Goal: Information Seeking & Learning: Find specific fact

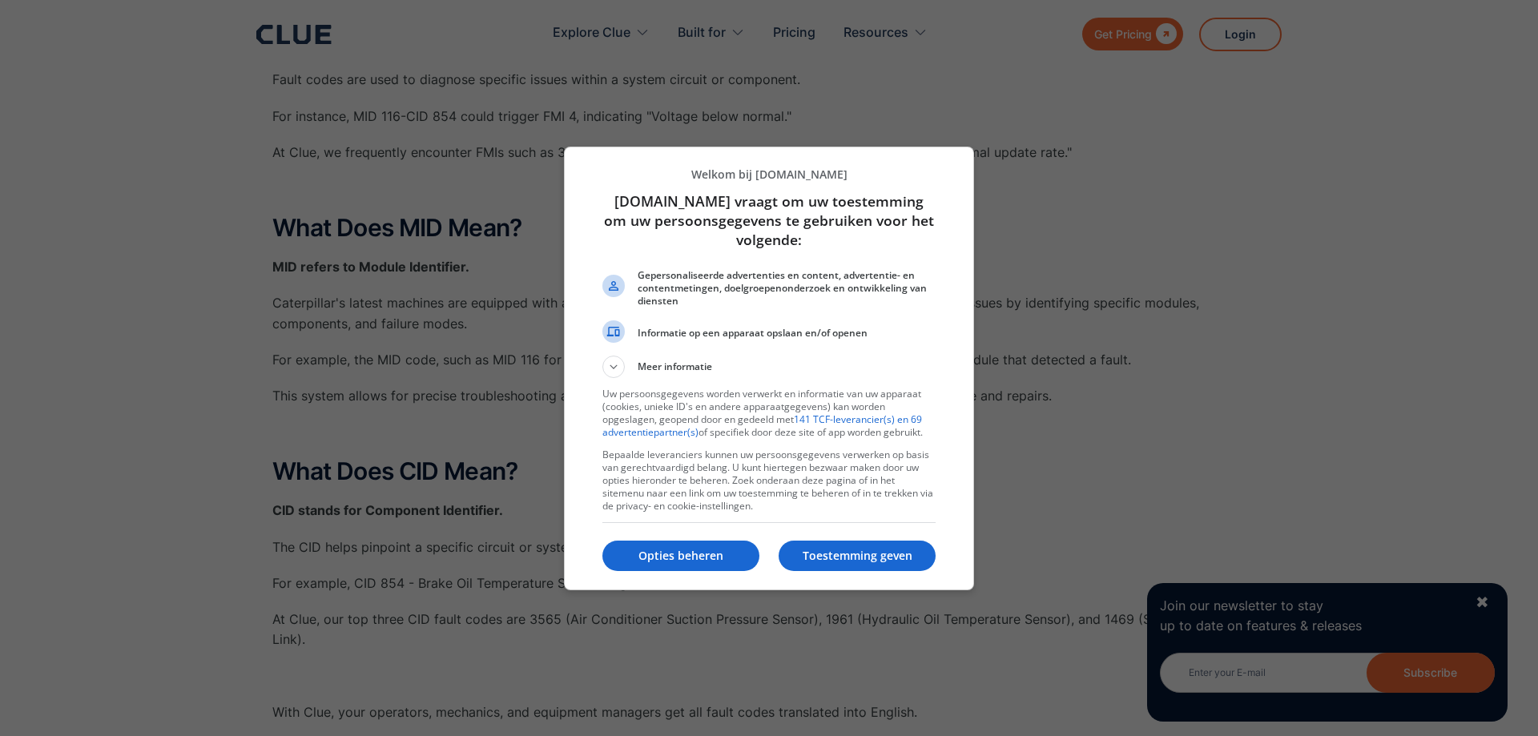
click at [806, 557] on p "Toestemming geven" at bounding box center [857, 556] width 157 height 16
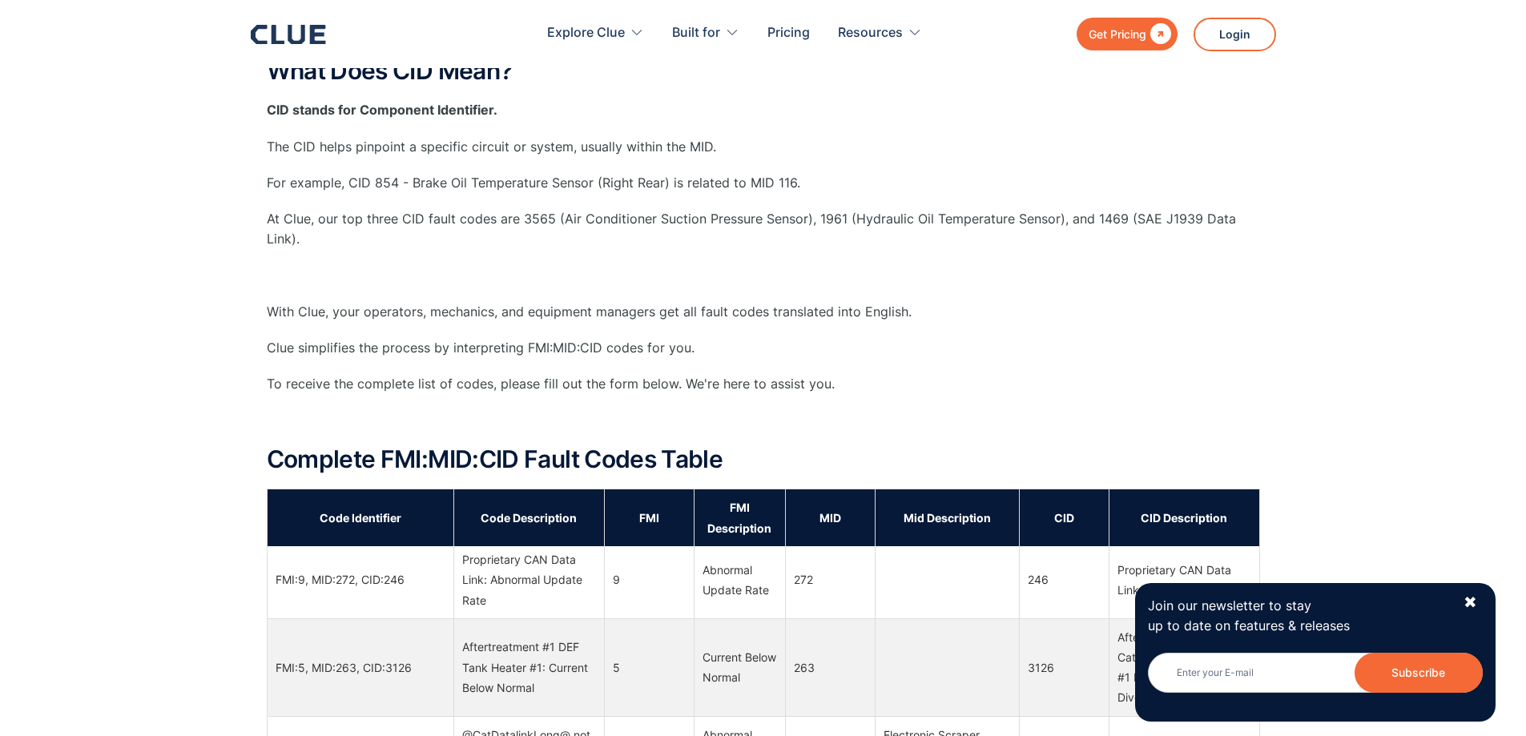
scroll to position [2724, 0]
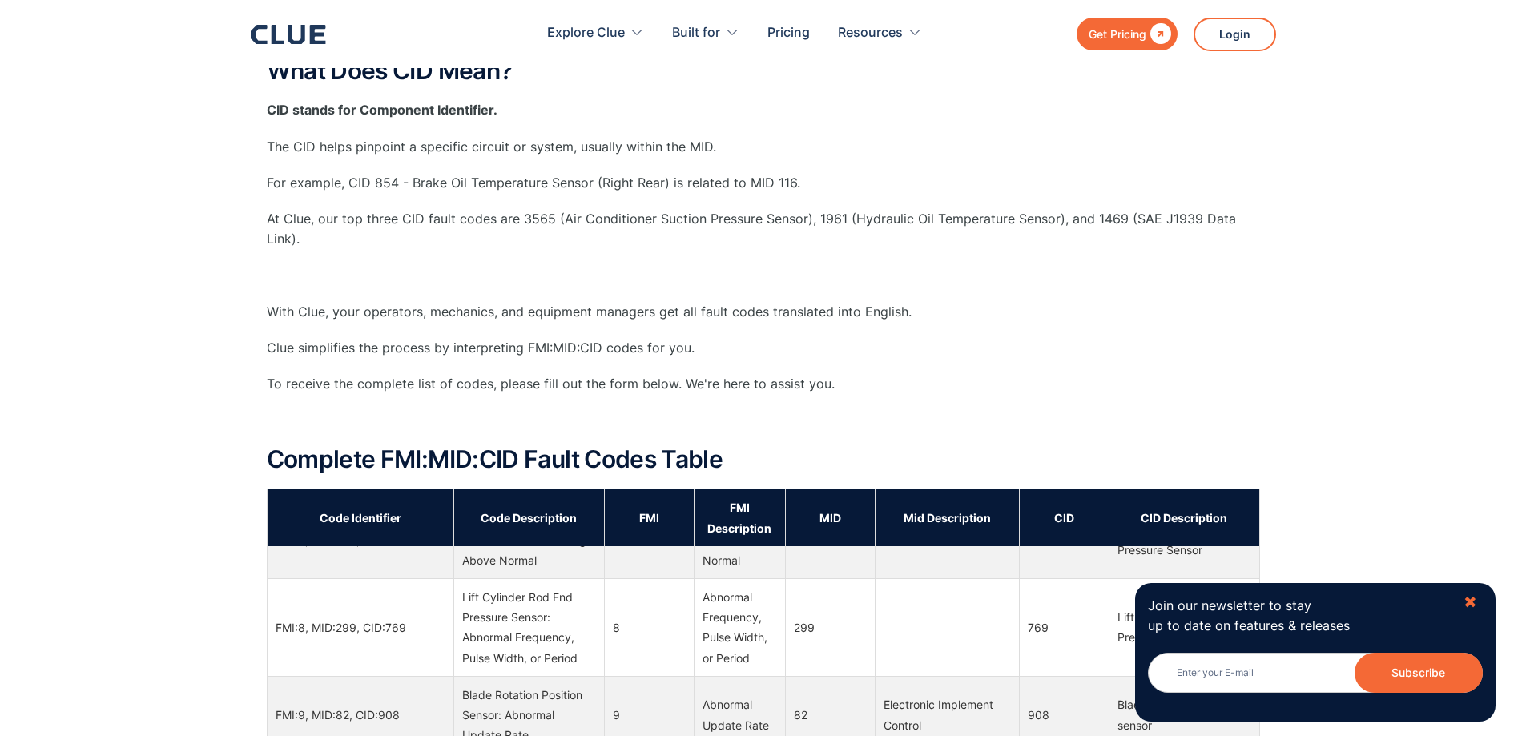
click at [1475, 599] on div "✖" at bounding box center [1471, 603] width 14 height 20
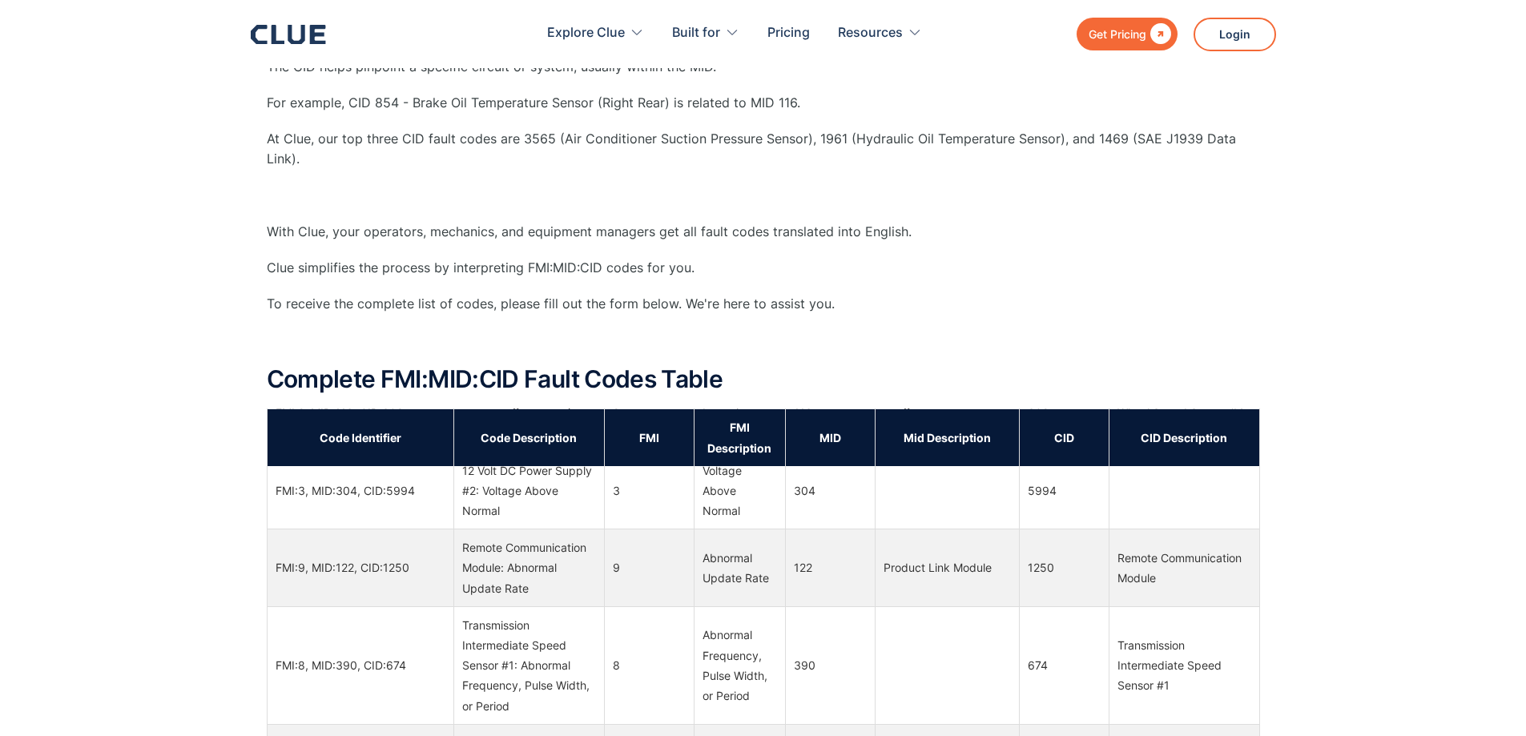
scroll to position [19873, 0]
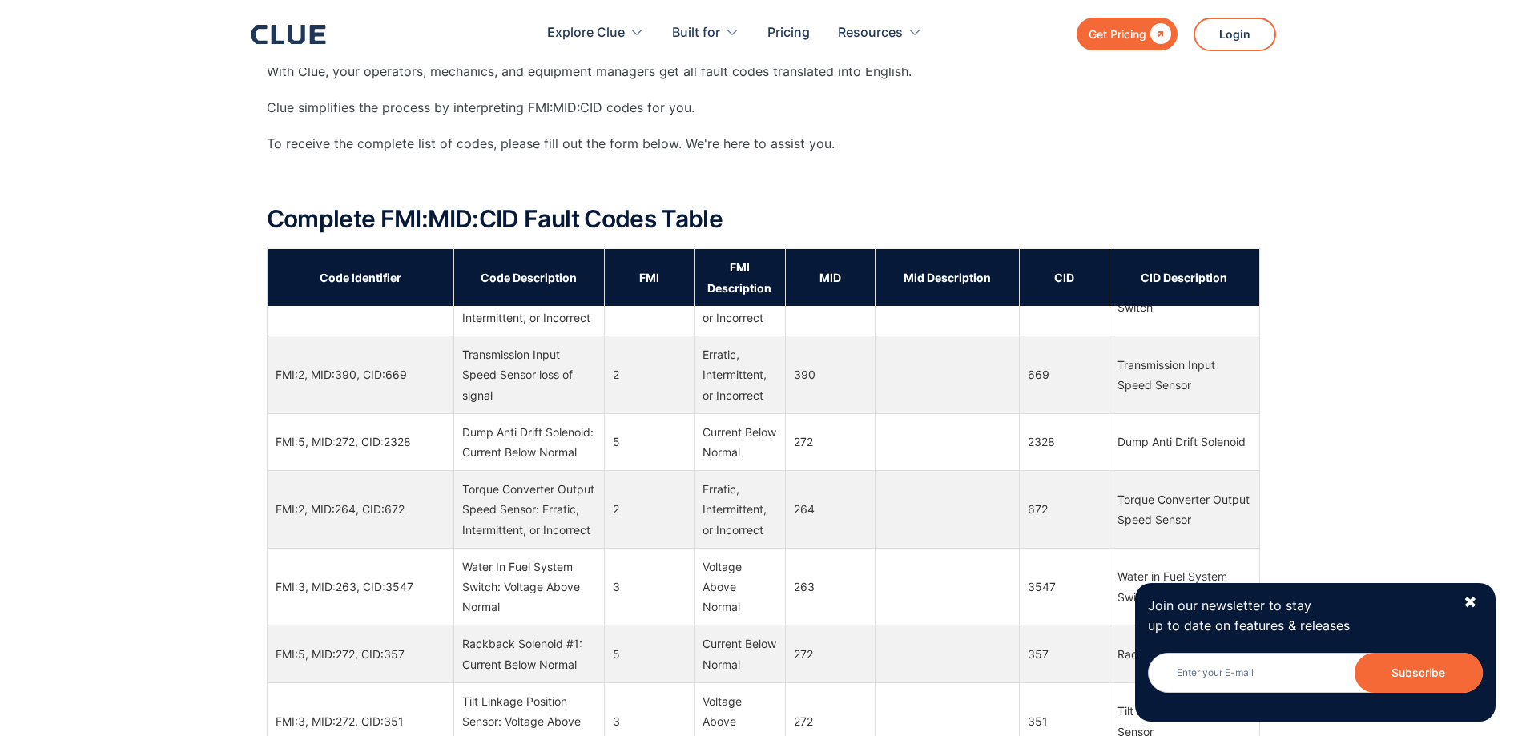
scroll to position [1362, 0]
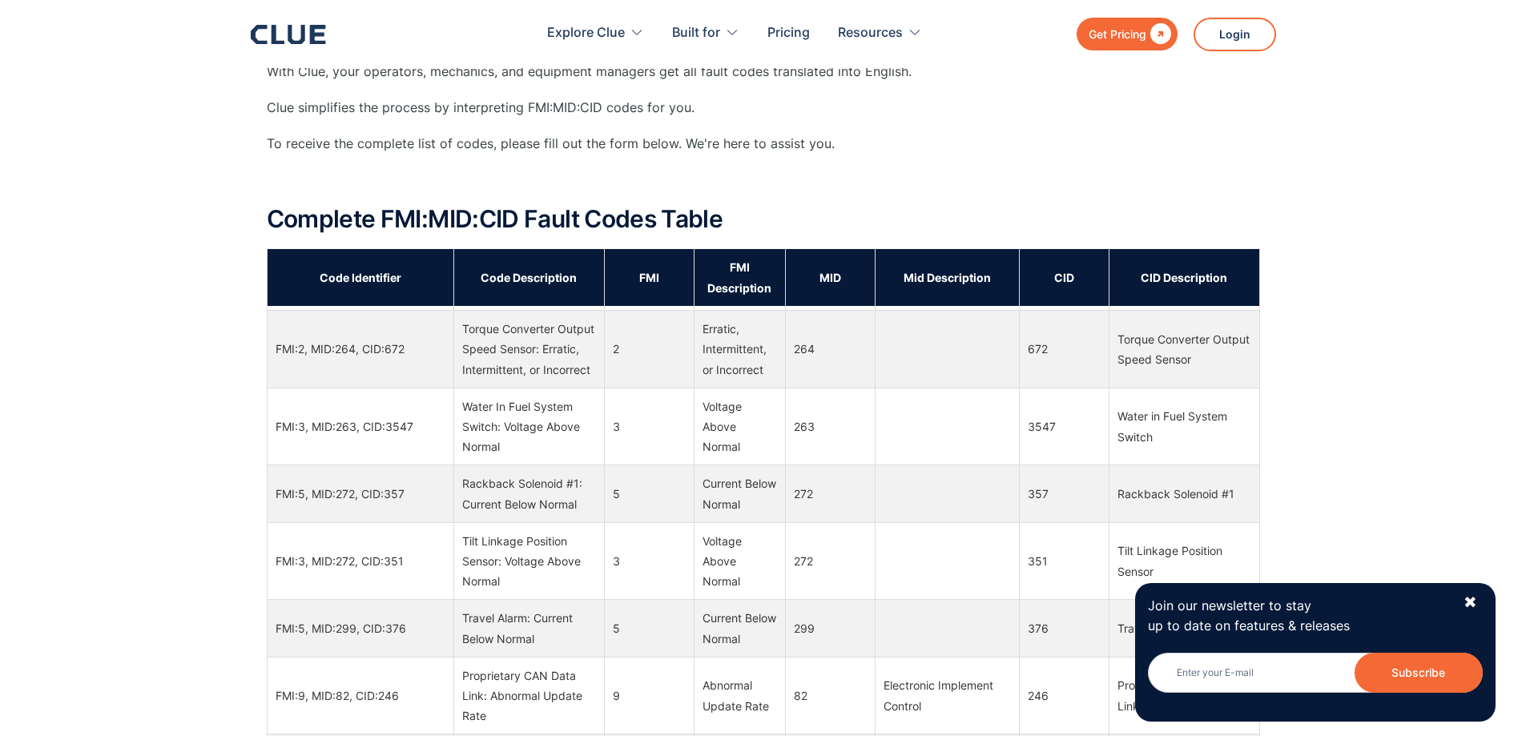
click at [437, 389] on td "FMI:2, MID:264, CID:672" at bounding box center [360, 350] width 187 height 78
click at [411, 389] on td "FMI:2, MID:264, CID:672" at bounding box center [360, 350] width 187 height 78
drag, startPoint x: 368, startPoint y: 380, endPoint x: 471, endPoint y: 400, distance: 105.3
click at [473, 389] on tr "FMI:2, MID:264, CID:672 Torque Converter Output Speed Sensor: Erratic, Intermit…" at bounding box center [763, 350] width 993 height 78
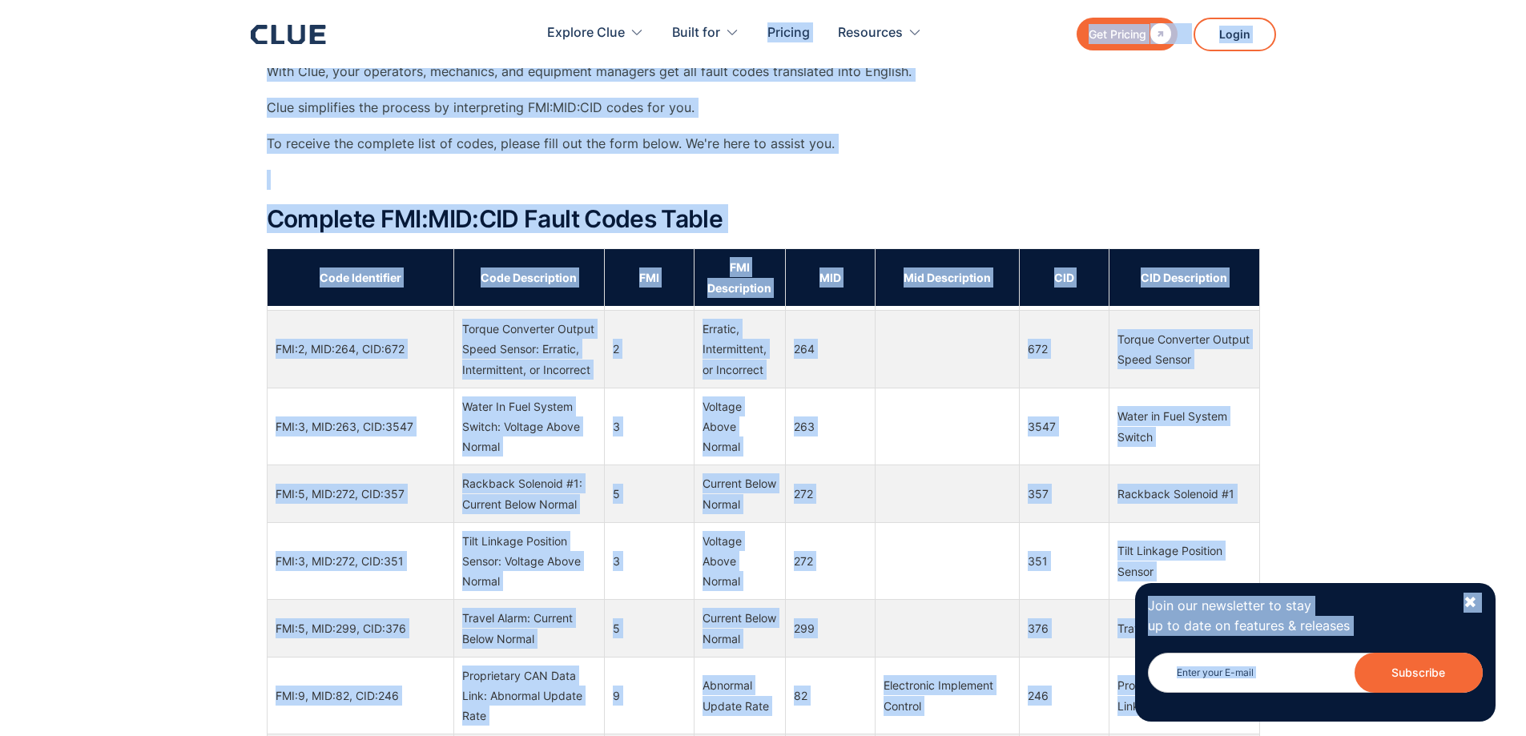
copy body "Get Pricing  Explore Clue Solutions Tailored solutions for your construction e…"
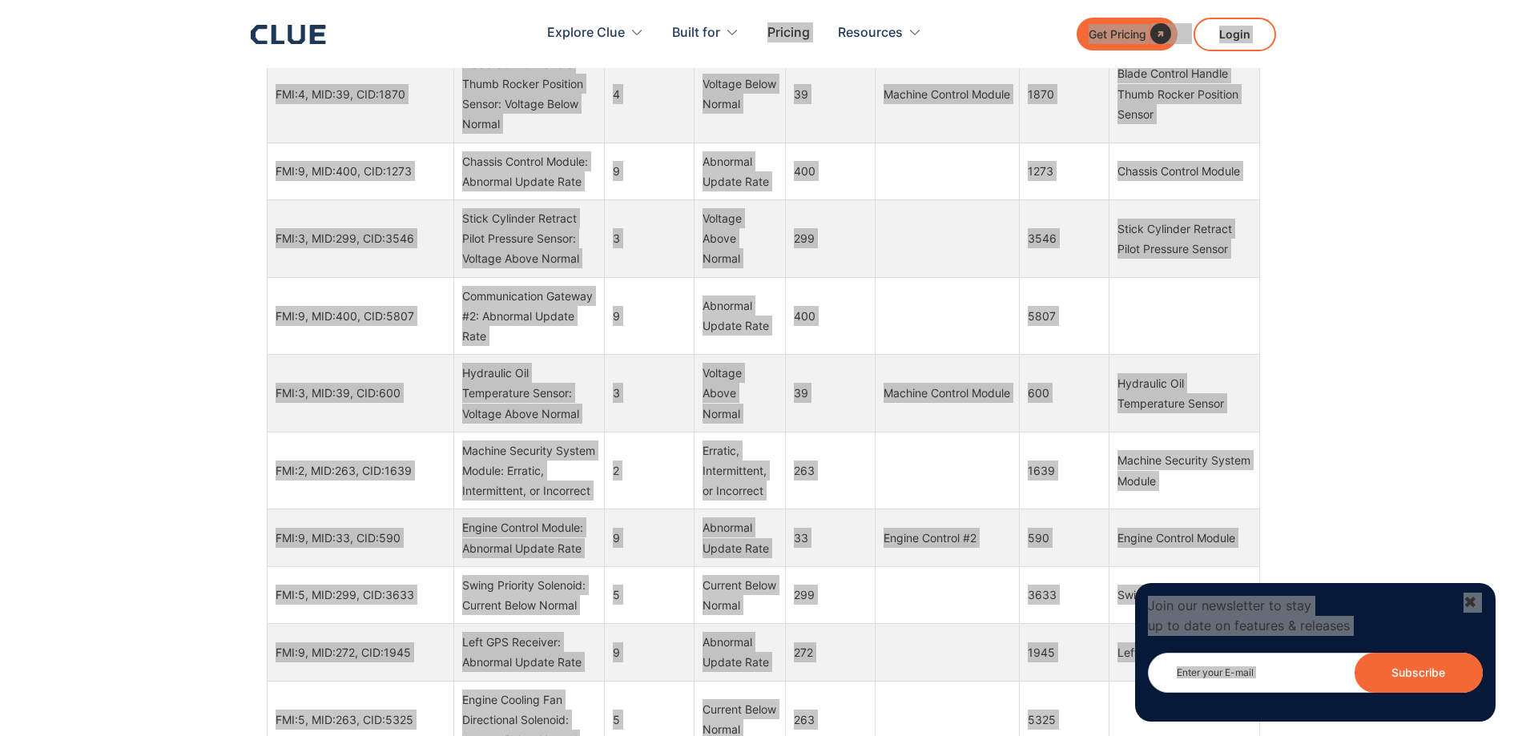
scroll to position [10175, 0]
